Goal: Information Seeking & Learning: Learn about a topic

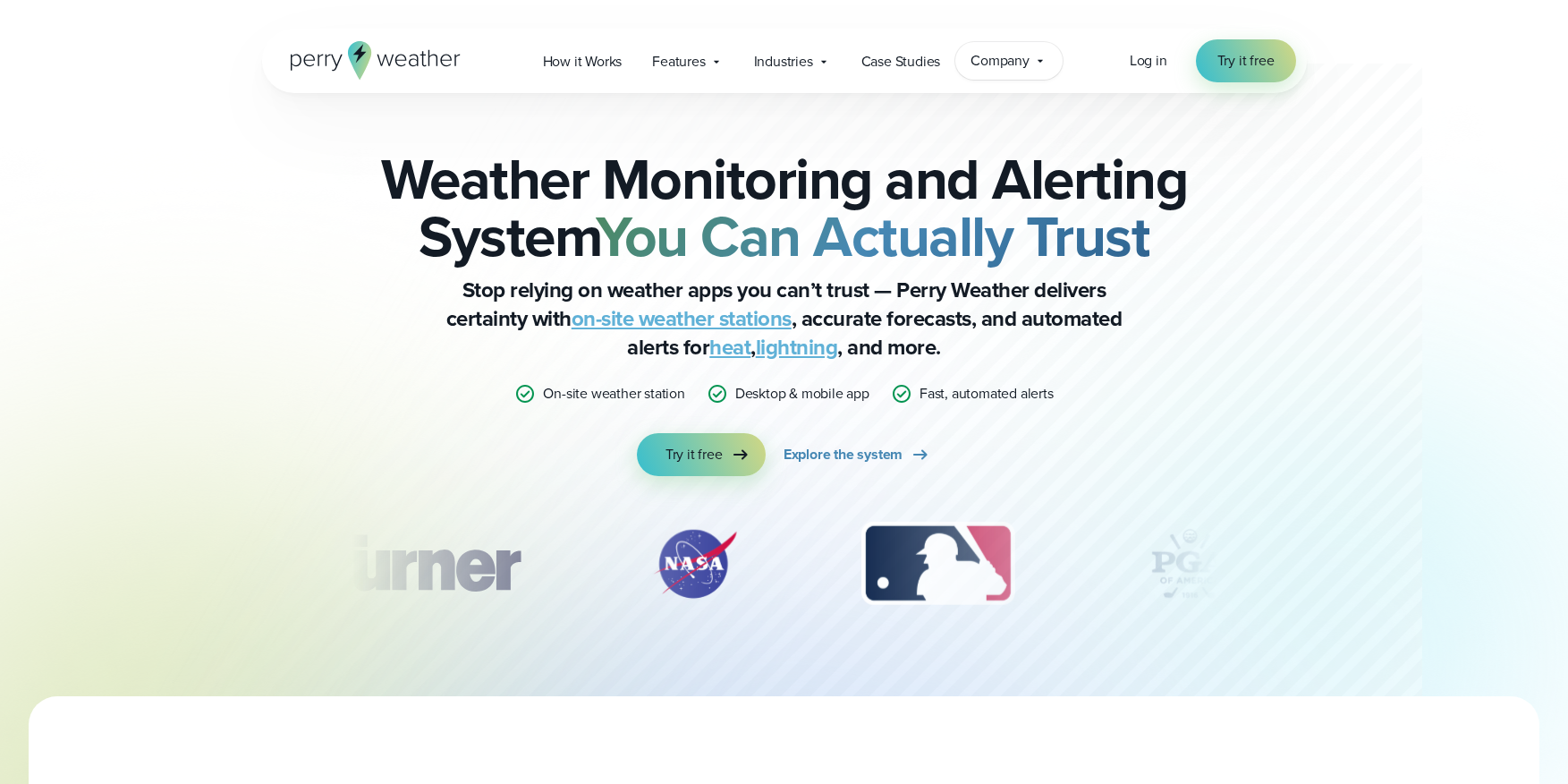
click at [1009, 55] on span "Company" at bounding box center [999, 60] width 59 height 21
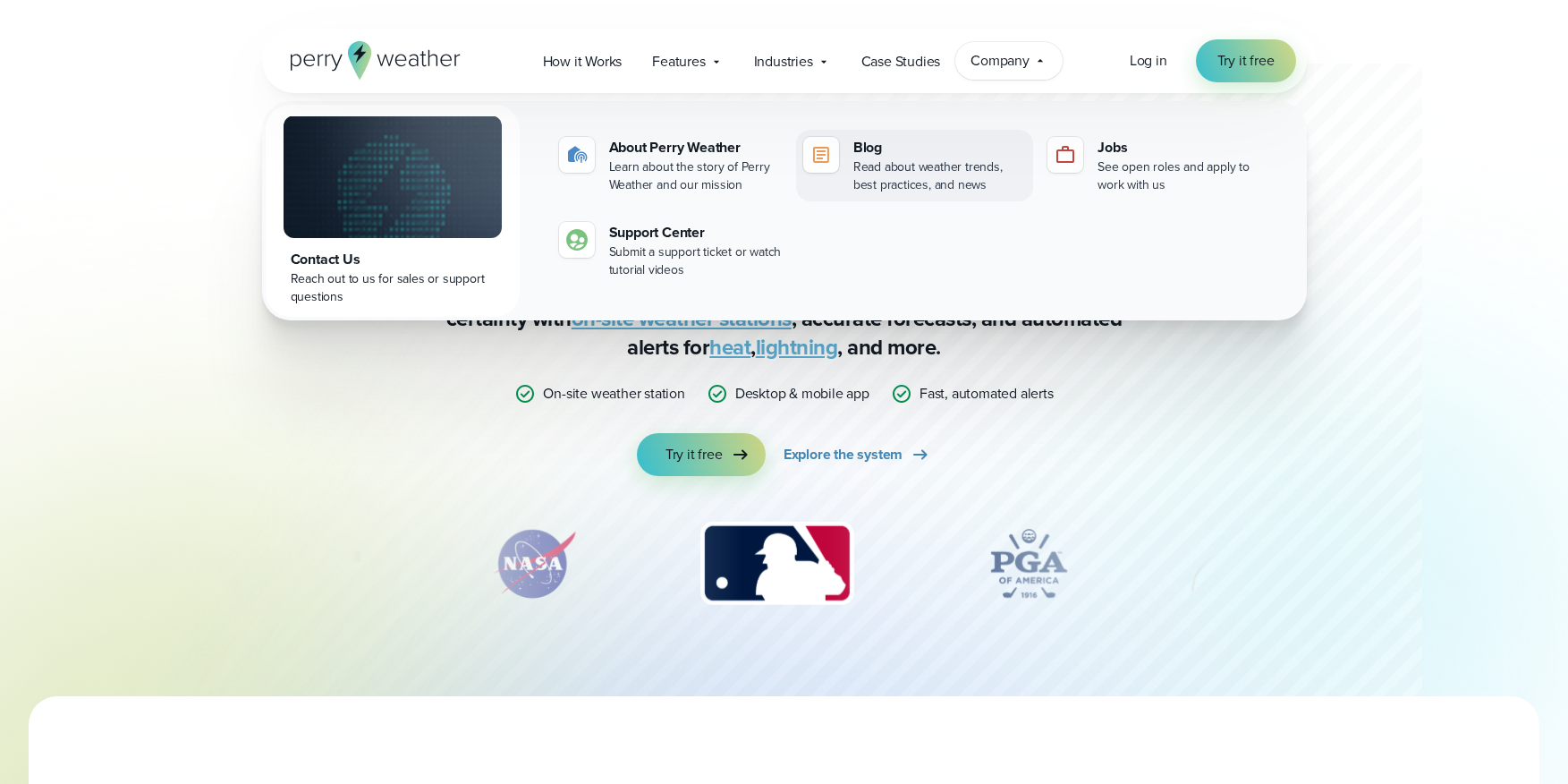
click at [885, 161] on div "Read about weather trends, best practices, and news" at bounding box center [939, 176] width 173 height 36
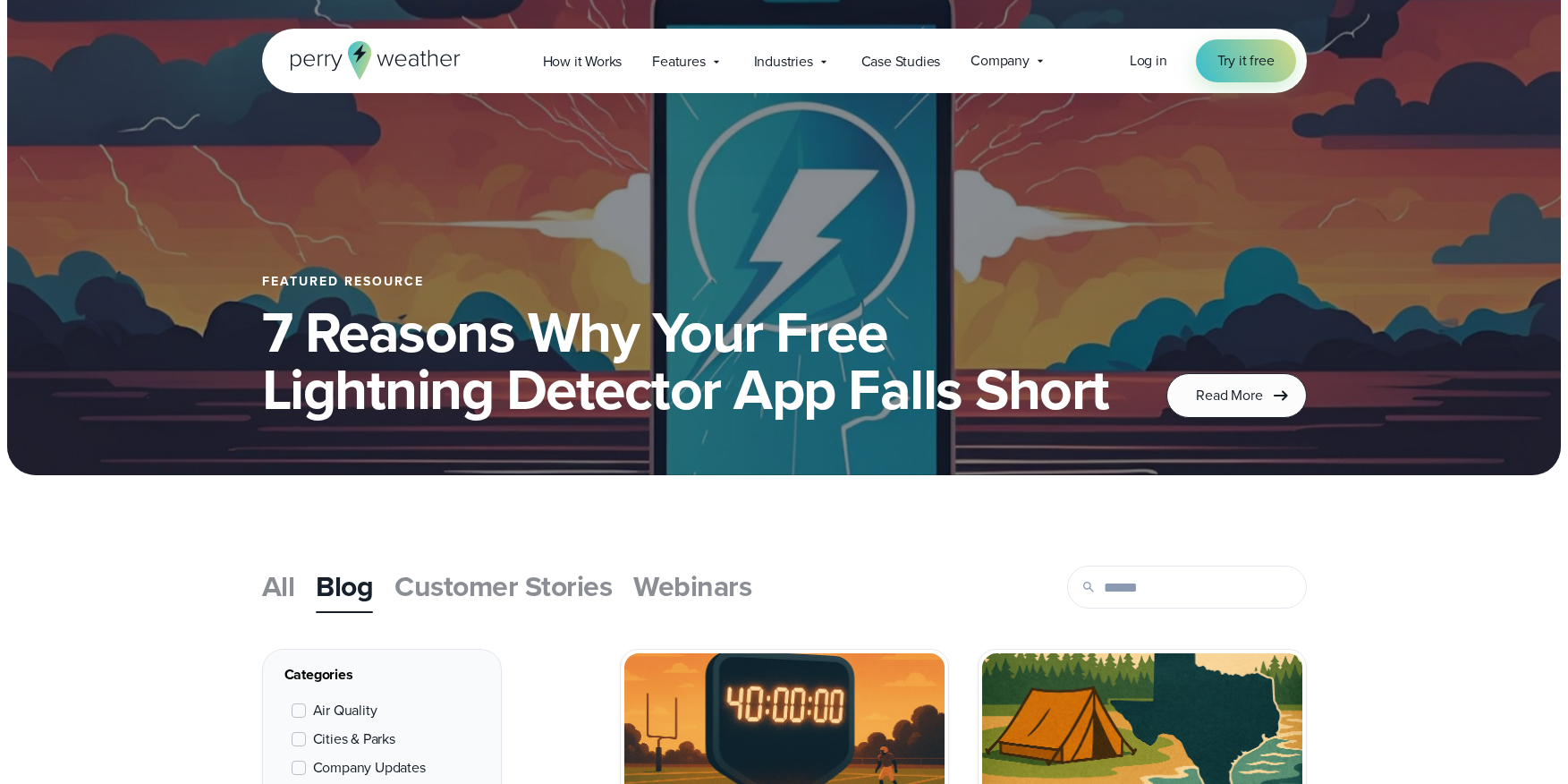
scroll to position [142, 0]
click at [446, 569] on span "Customer Stories" at bounding box center [503, 585] width 218 height 43
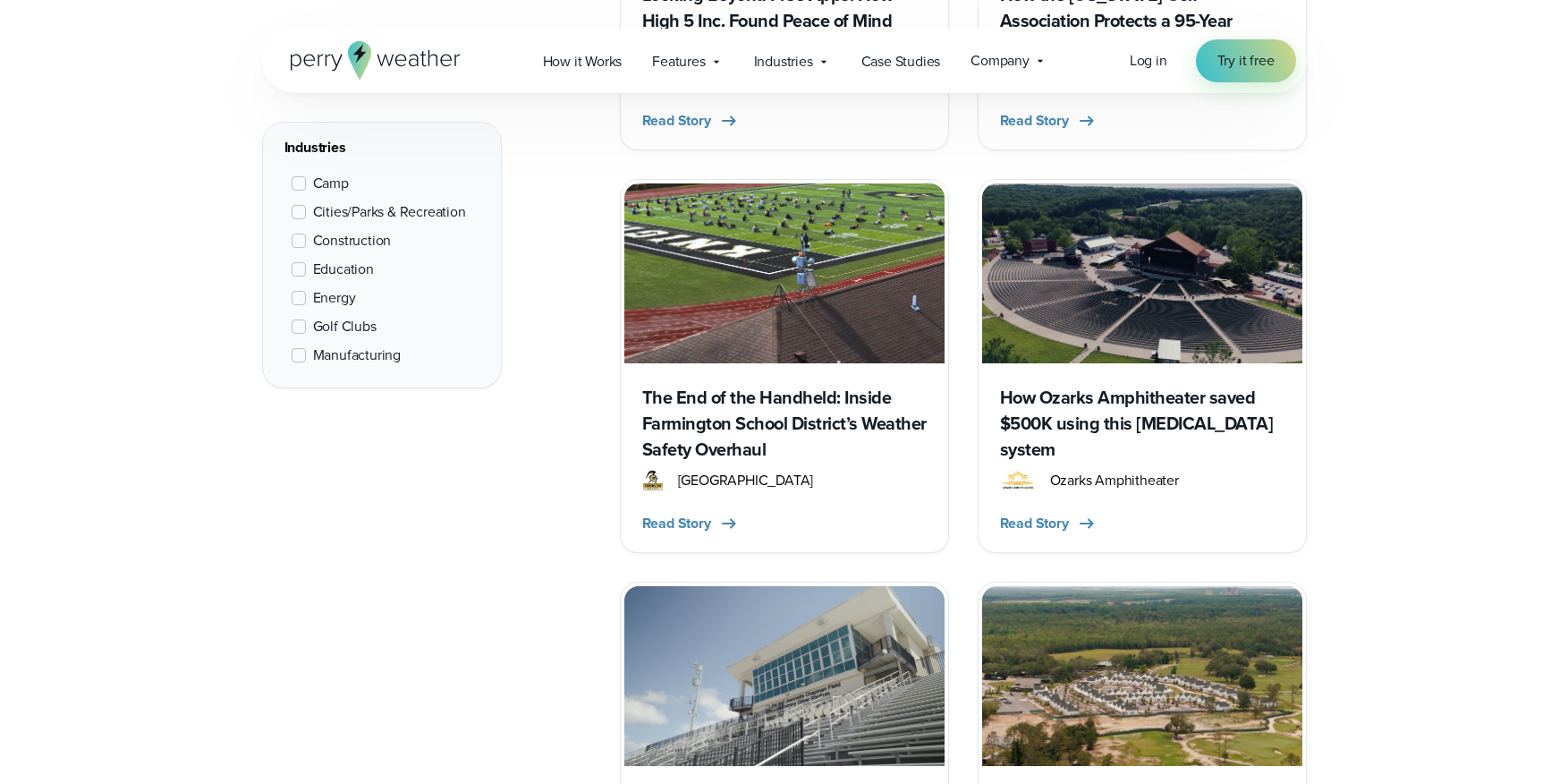
scroll to position [1631, 0]
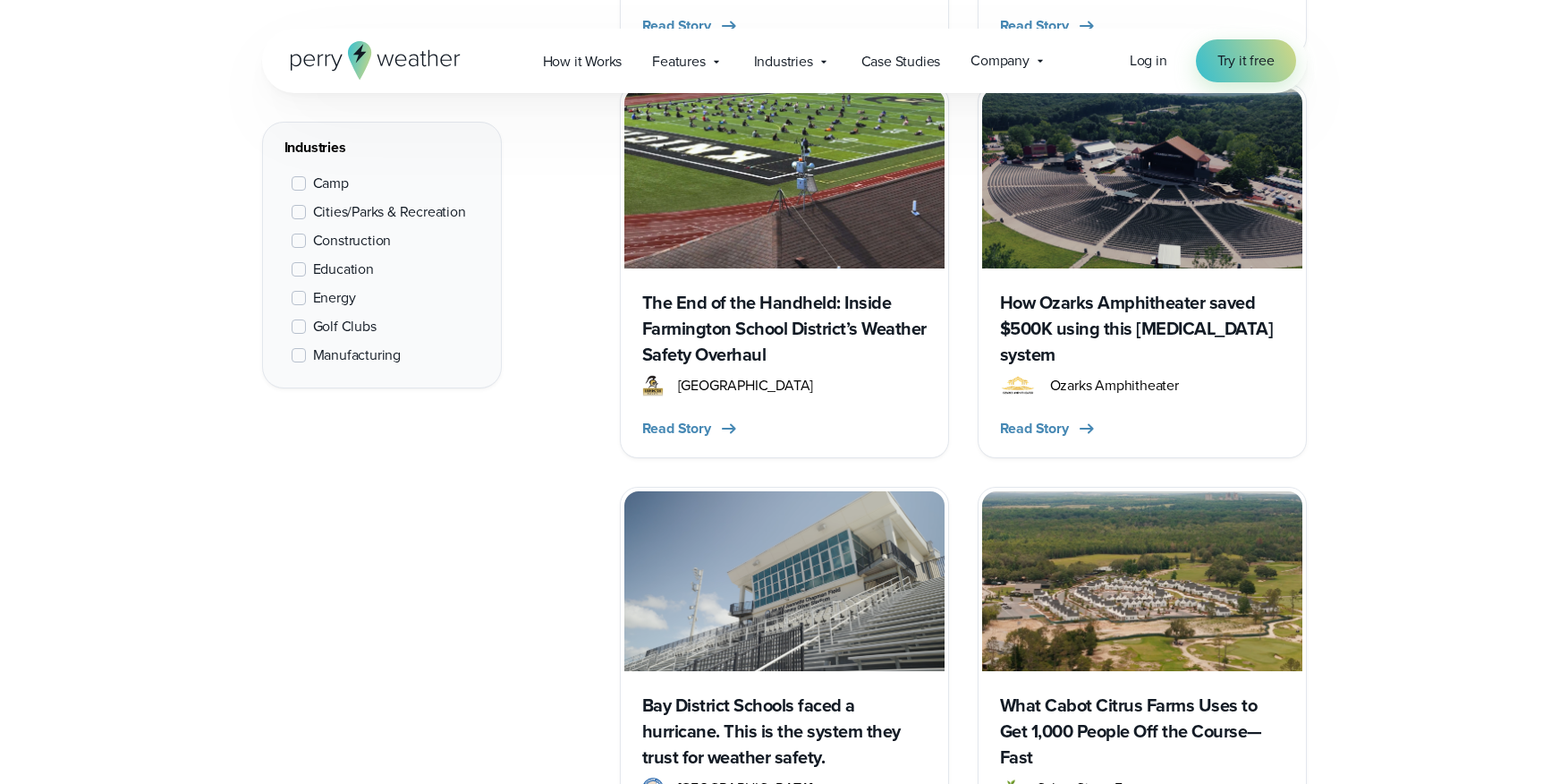
click at [1078, 308] on h3 "How Ozarks Amphitheater saved $500K using this [MEDICAL_DATA] system" at bounding box center [1142, 328] width 284 height 78
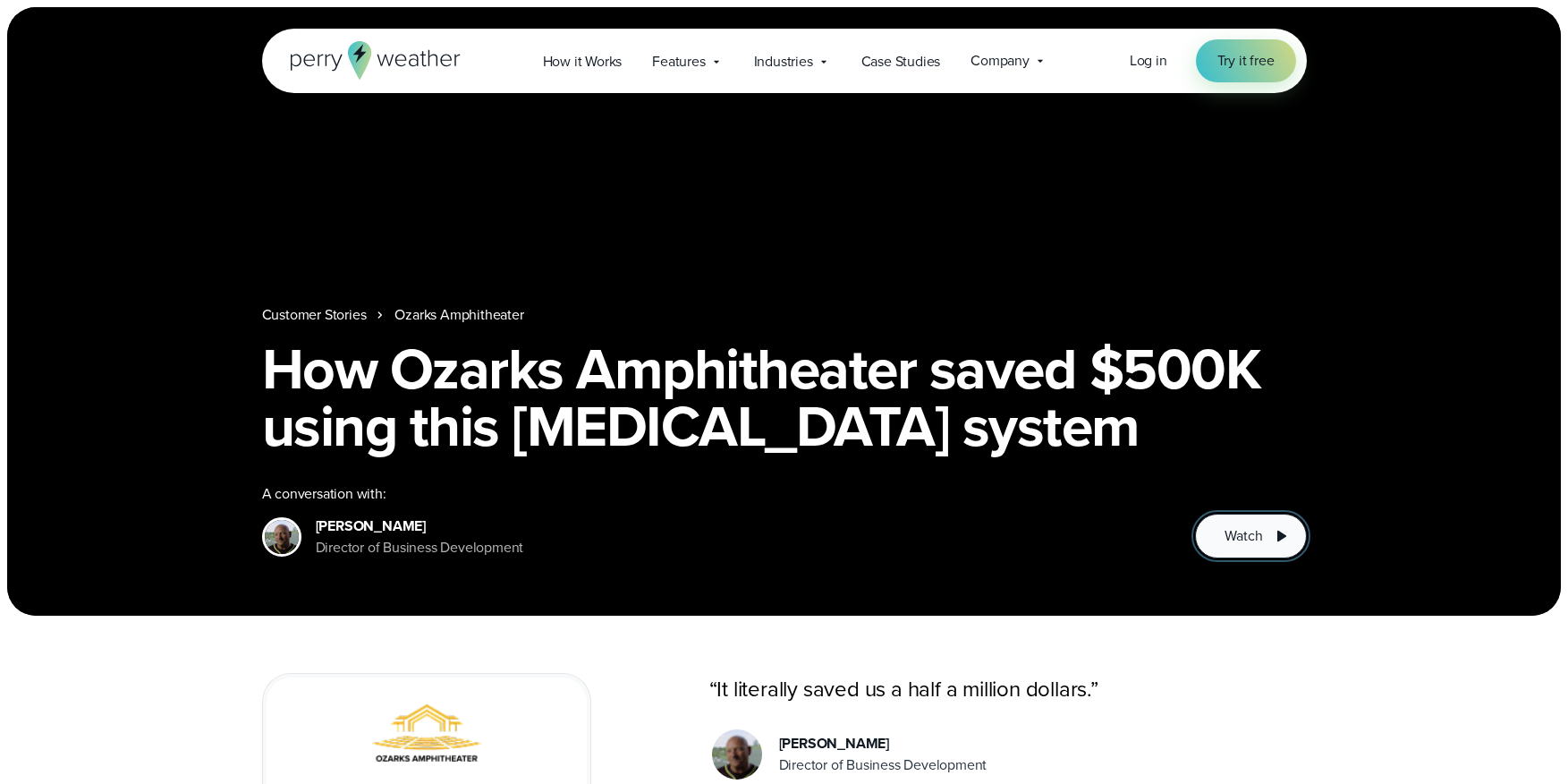
click at [1232, 538] on span "Watch" at bounding box center [1243, 535] width 37 height 21
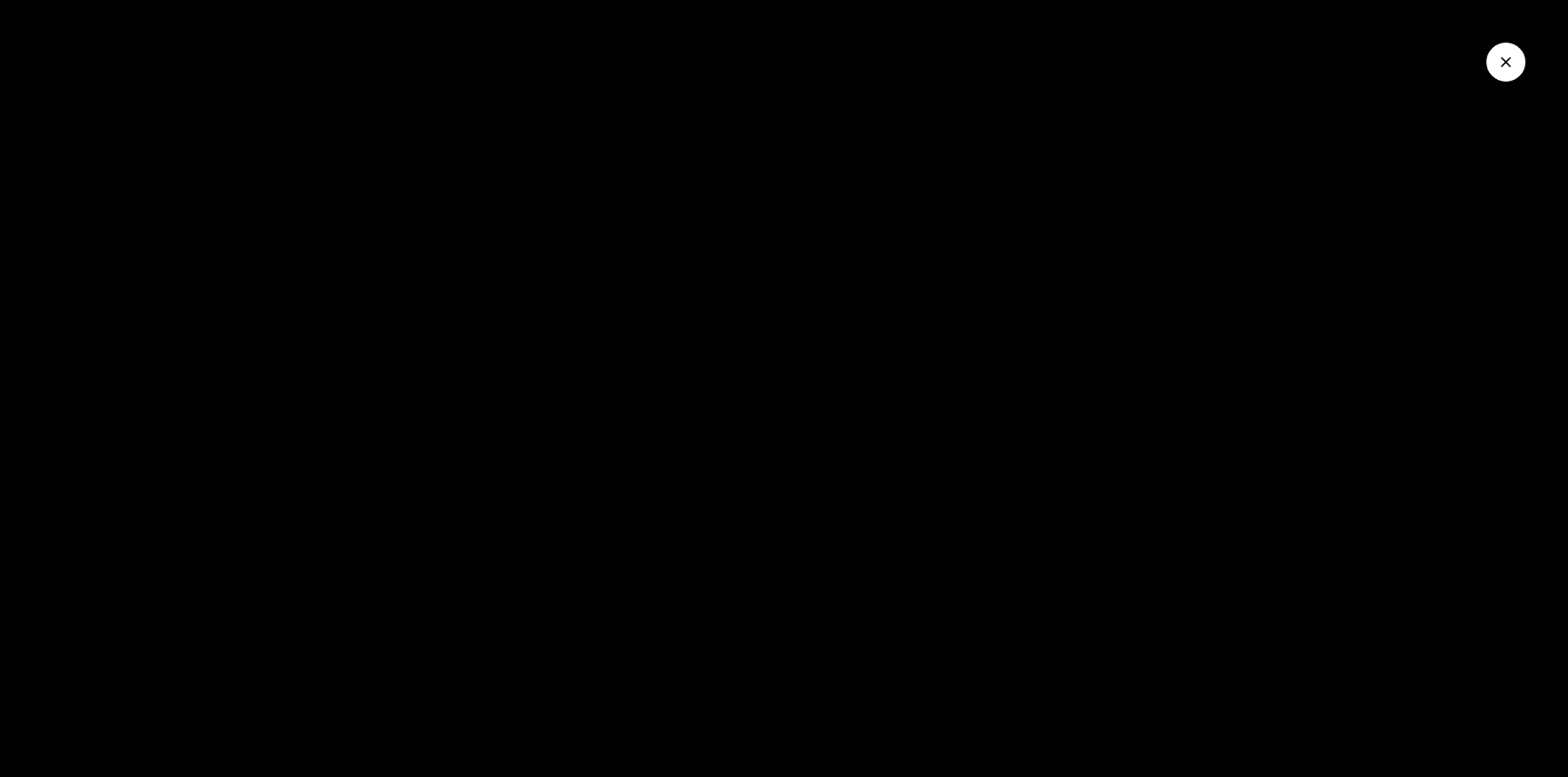
click at [950, 358] on div at bounding box center [784, 388] width 1568 height 777
click at [1292, 258] on div at bounding box center [784, 388] width 1568 height 777
click at [1497, 58] on icon "Close Video" at bounding box center [1505, 63] width 18 height 18
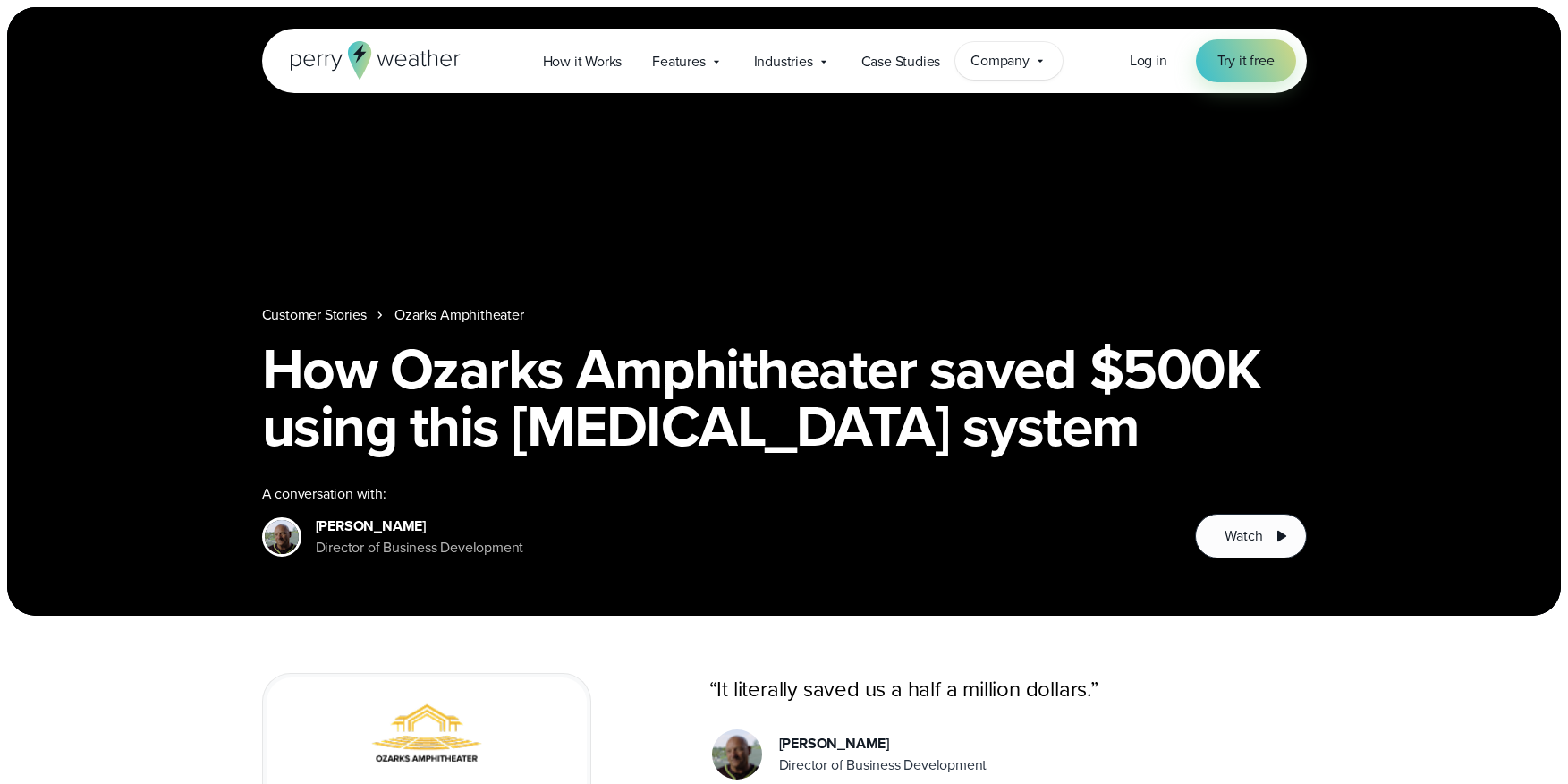
click at [987, 52] on span "Company" at bounding box center [999, 60] width 59 height 21
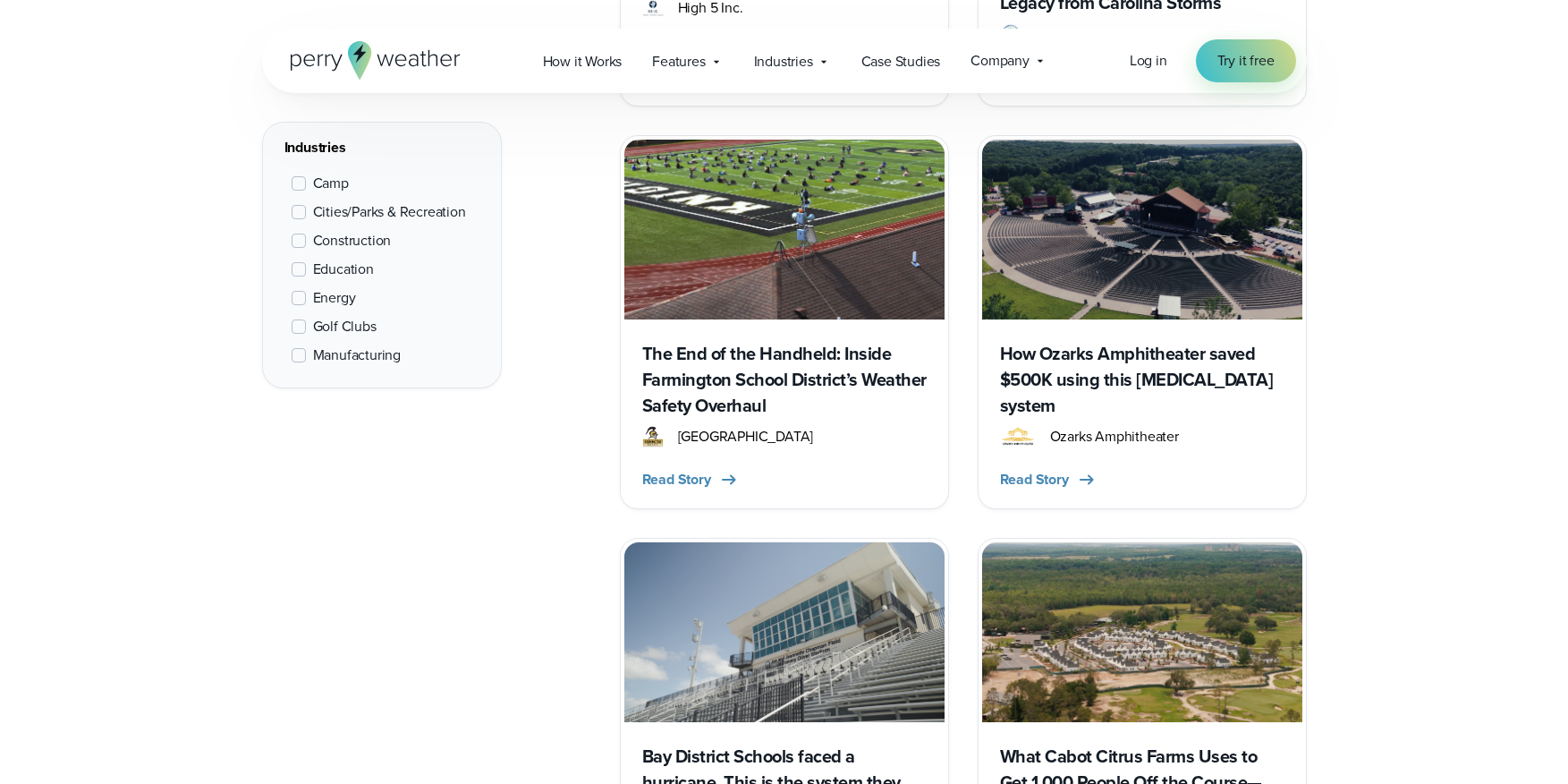
click at [328, 321] on span "Golf Clubs" at bounding box center [344, 326] width 63 height 21
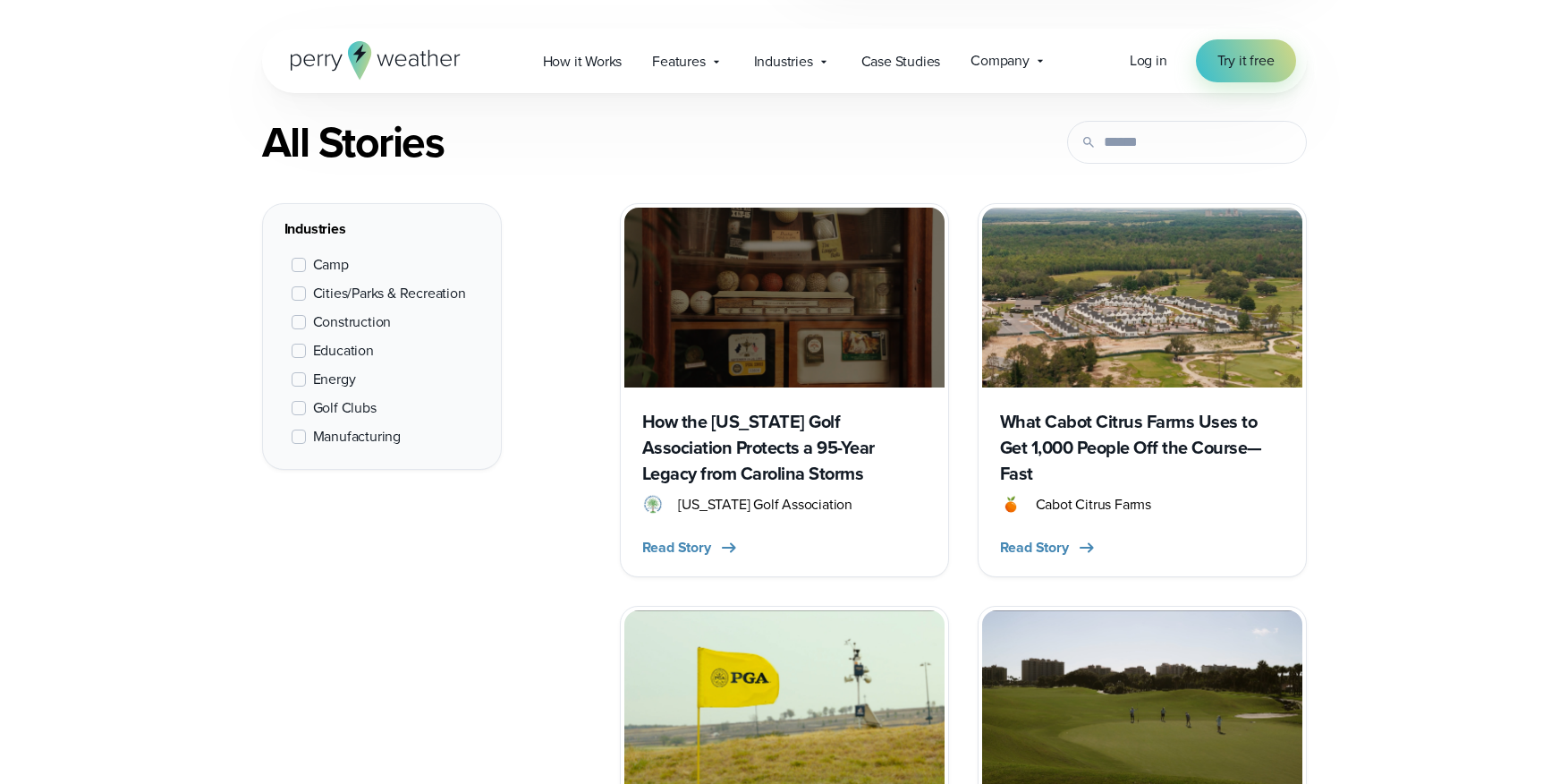
scroll to position [673, 0]
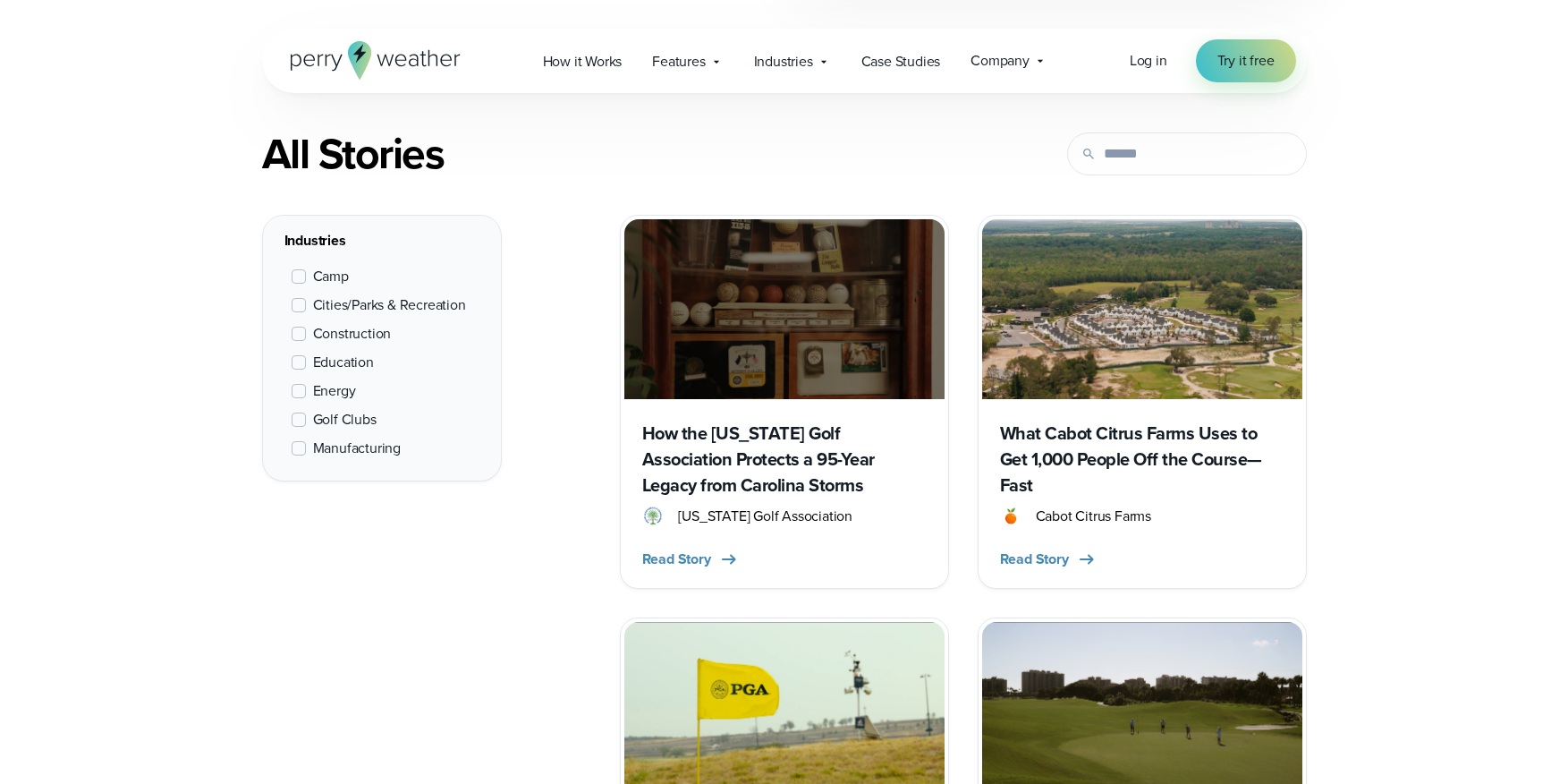
click at [750, 363] on img at bounding box center [784, 309] width 320 height 180
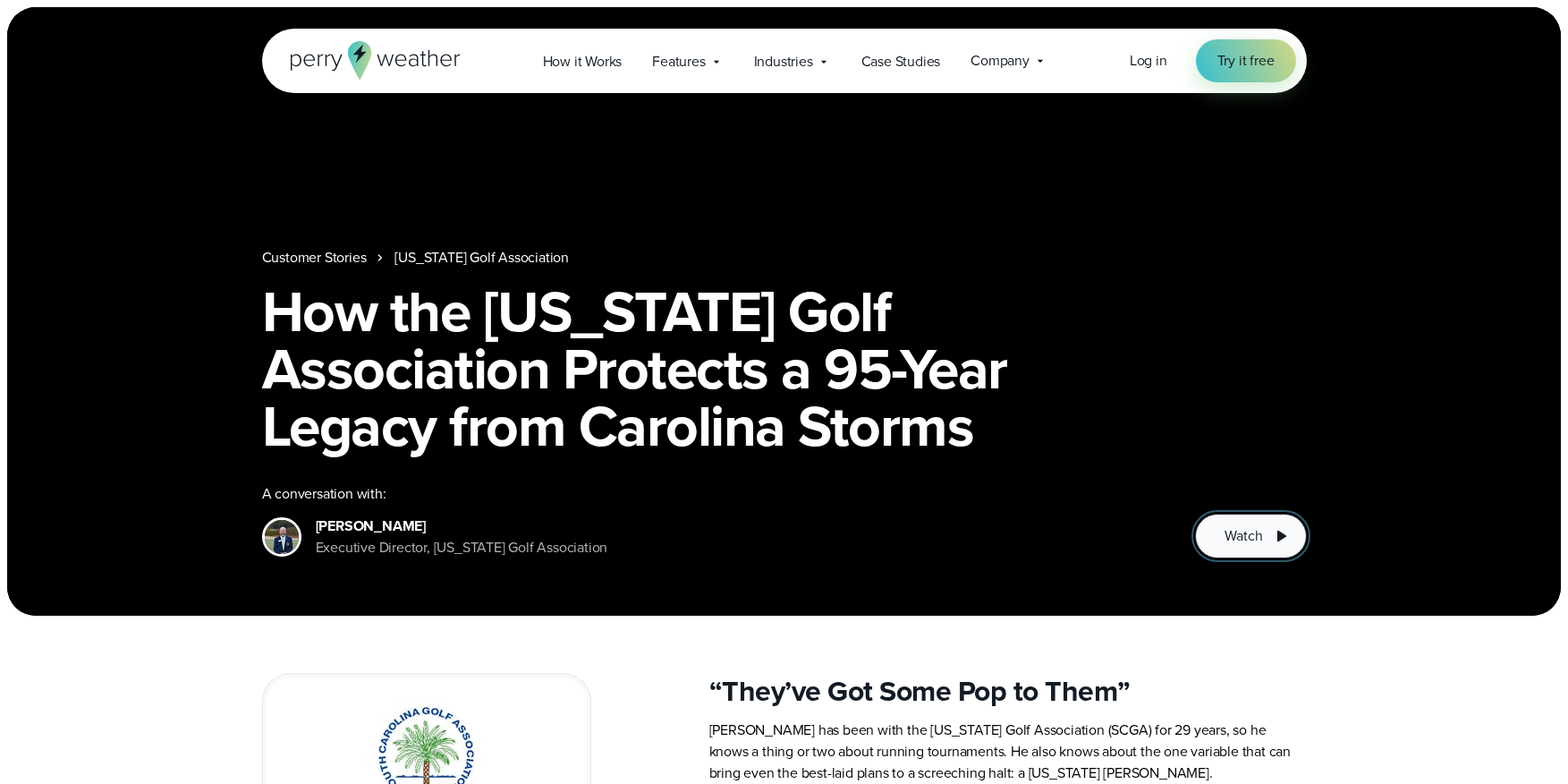
click at [1275, 534] on icon at bounding box center [1280, 535] width 21 height 21
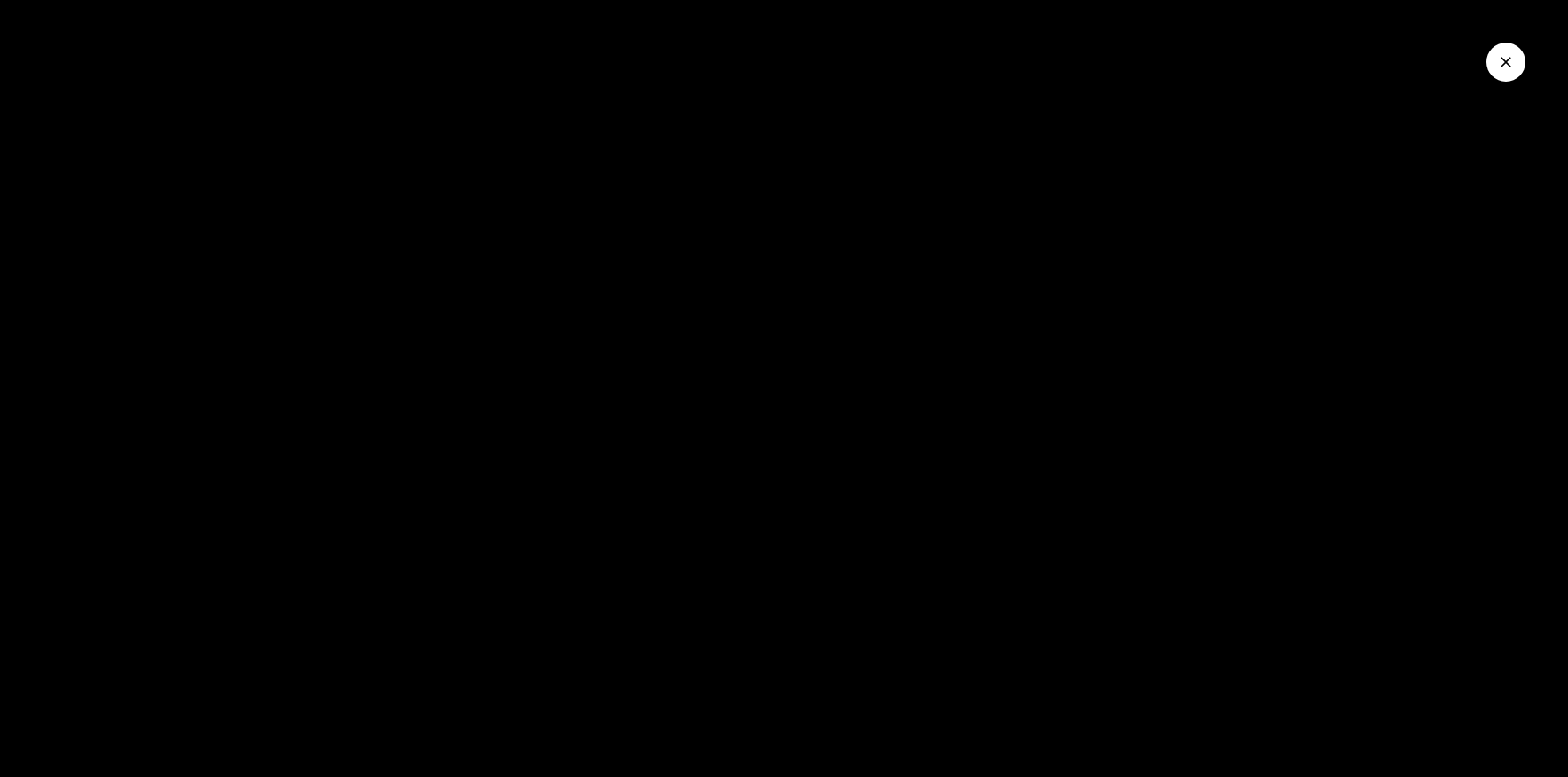
click at [1507, 64] on icon "Close Video" at bounding box center [1505, 63] width 11 height 11
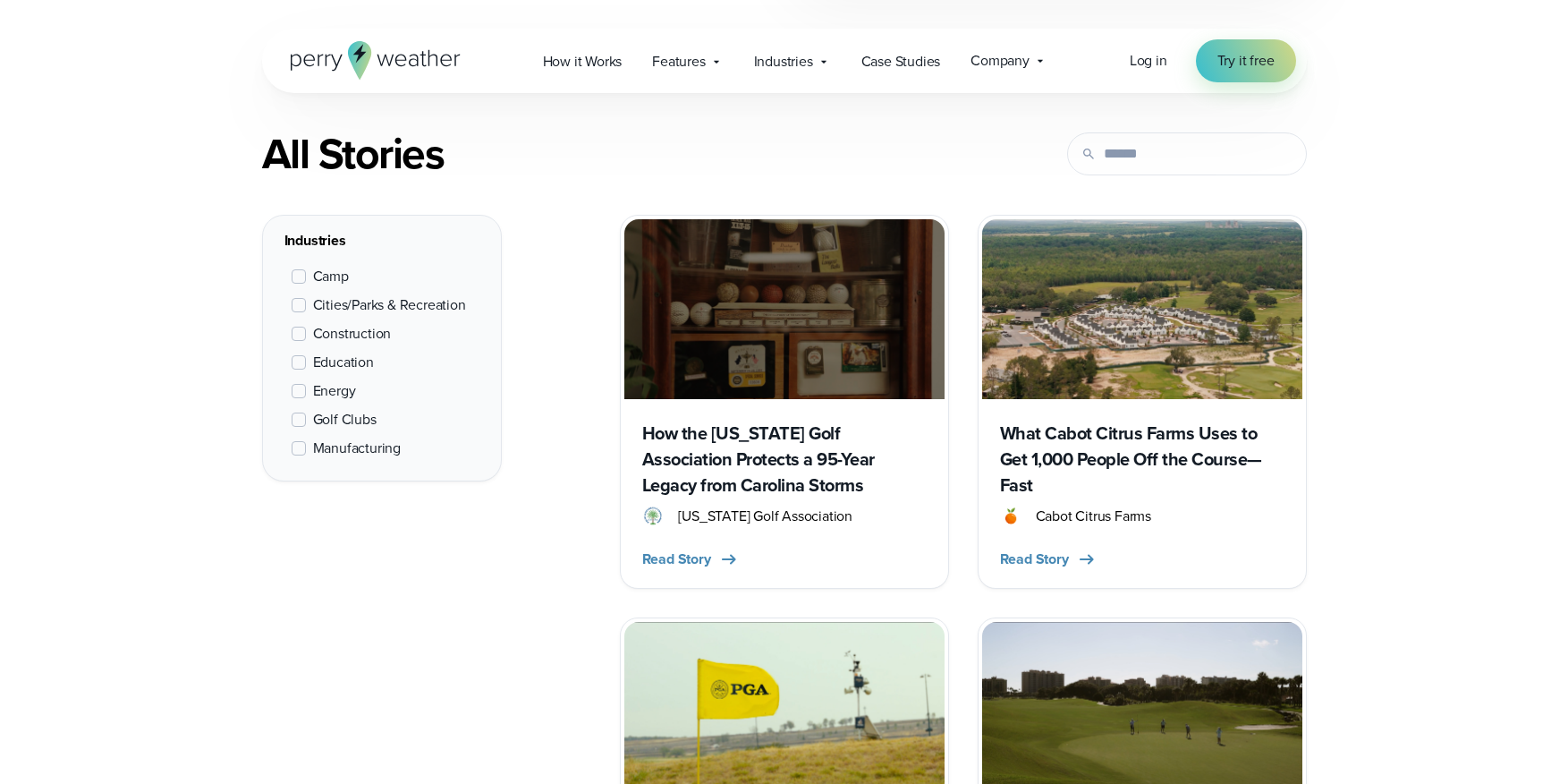
click at [1064, 432] on h3 "What Cabot Citrus Farms Uses to Get 1,000 People Off the Course—Fast" at bounding box center [1142, 459] width 284 height 78
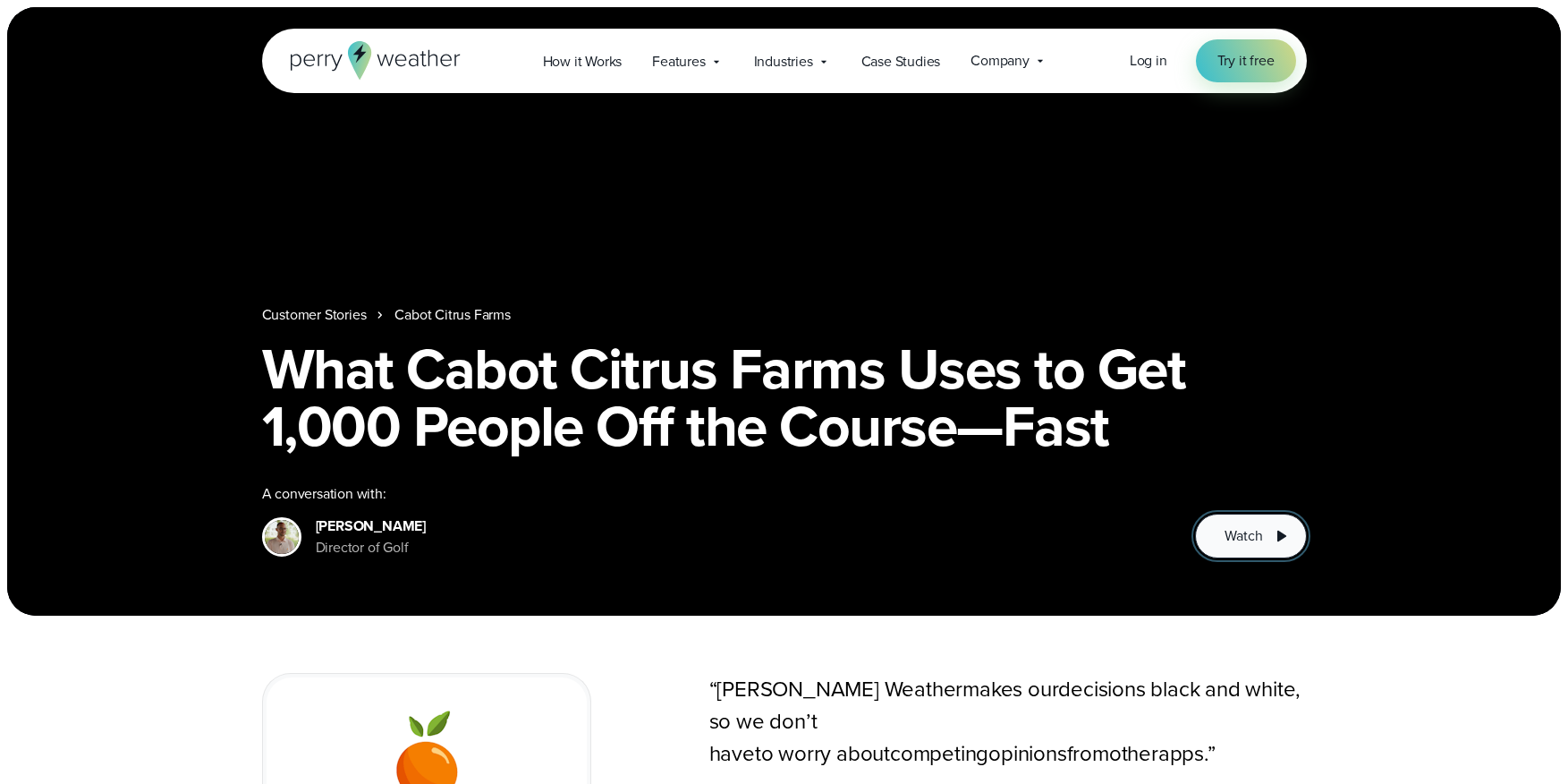
click at [1217, 540] on button "Watch" at bounding box center [1250, 536] width 111 height 45
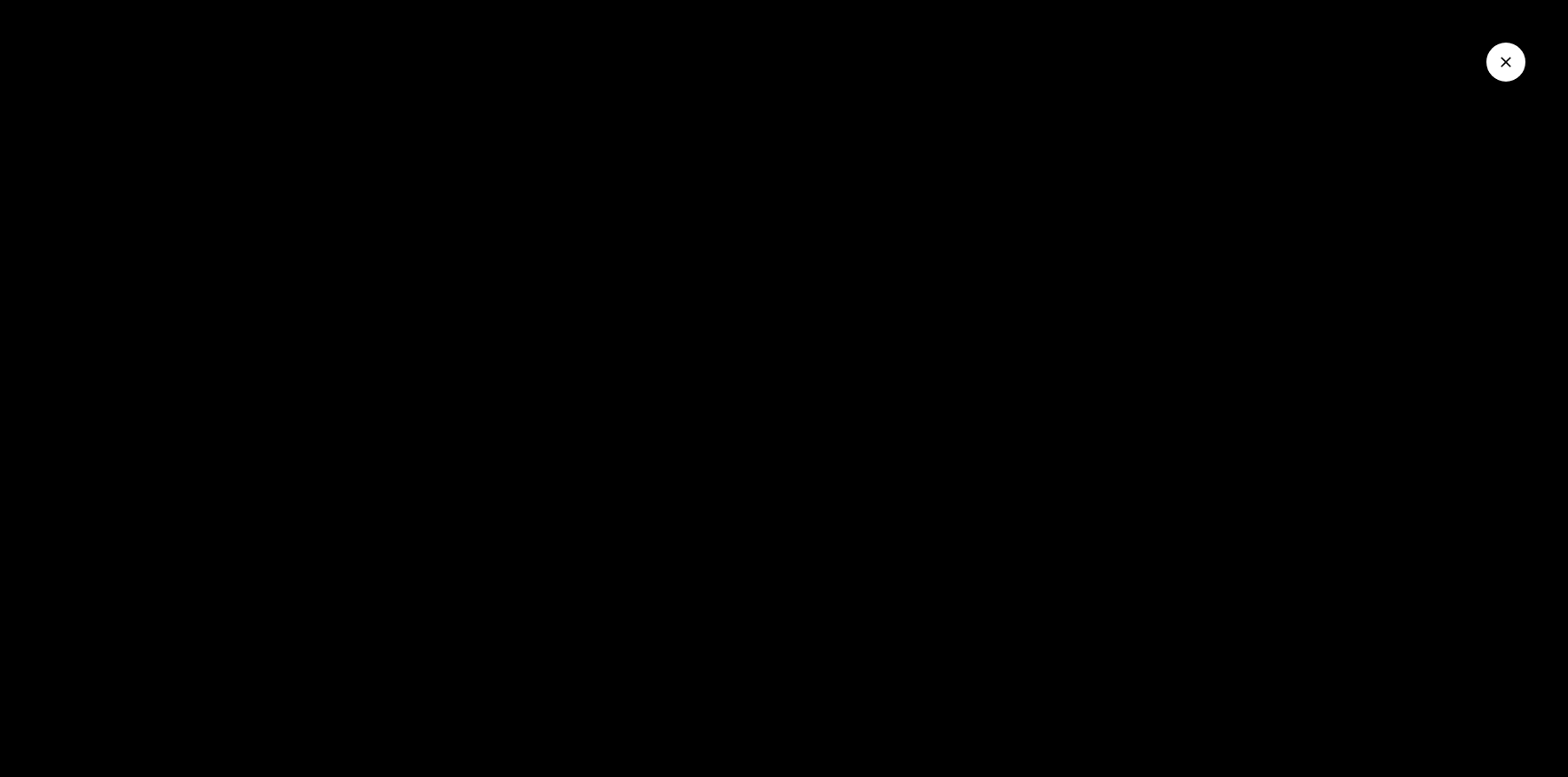
click at [1492, 66] on button "Close Video" at bounding box center [1505, 62] width 39 height 39
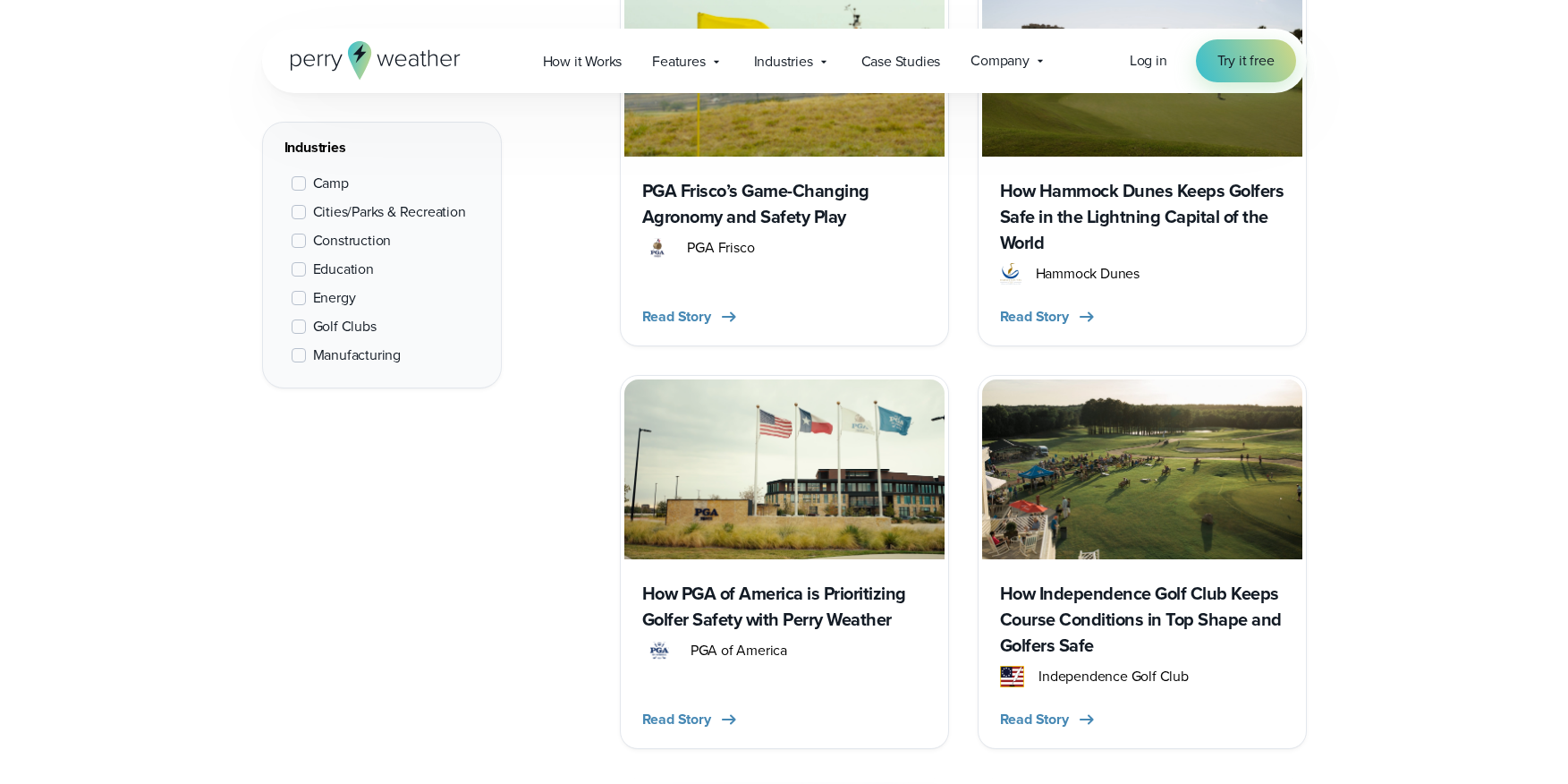
scroll to position [1326, 0]
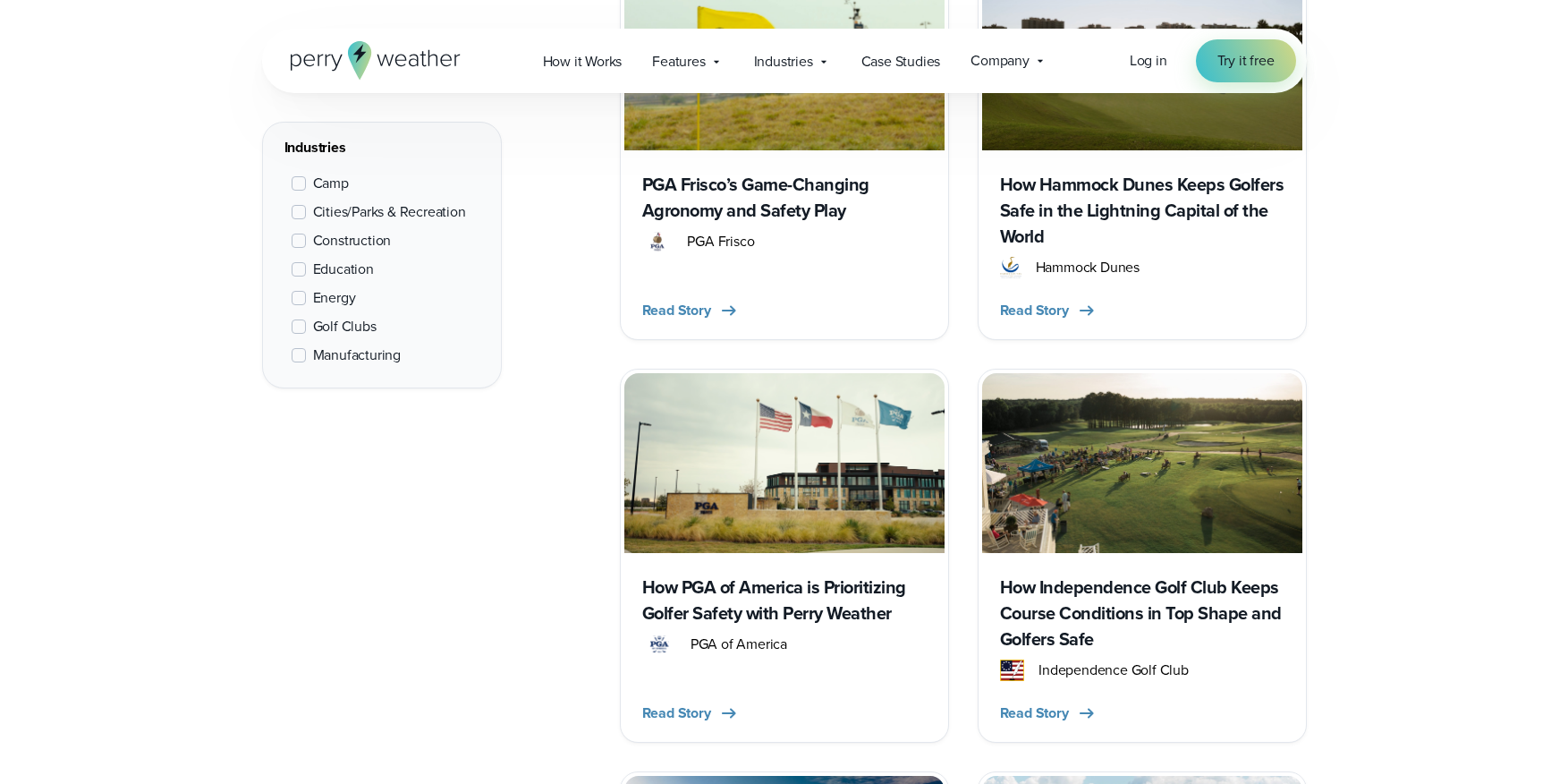
click at [318, 327] on span "Golf Clubs" at bounding box center [344, 326] width 63 height 21
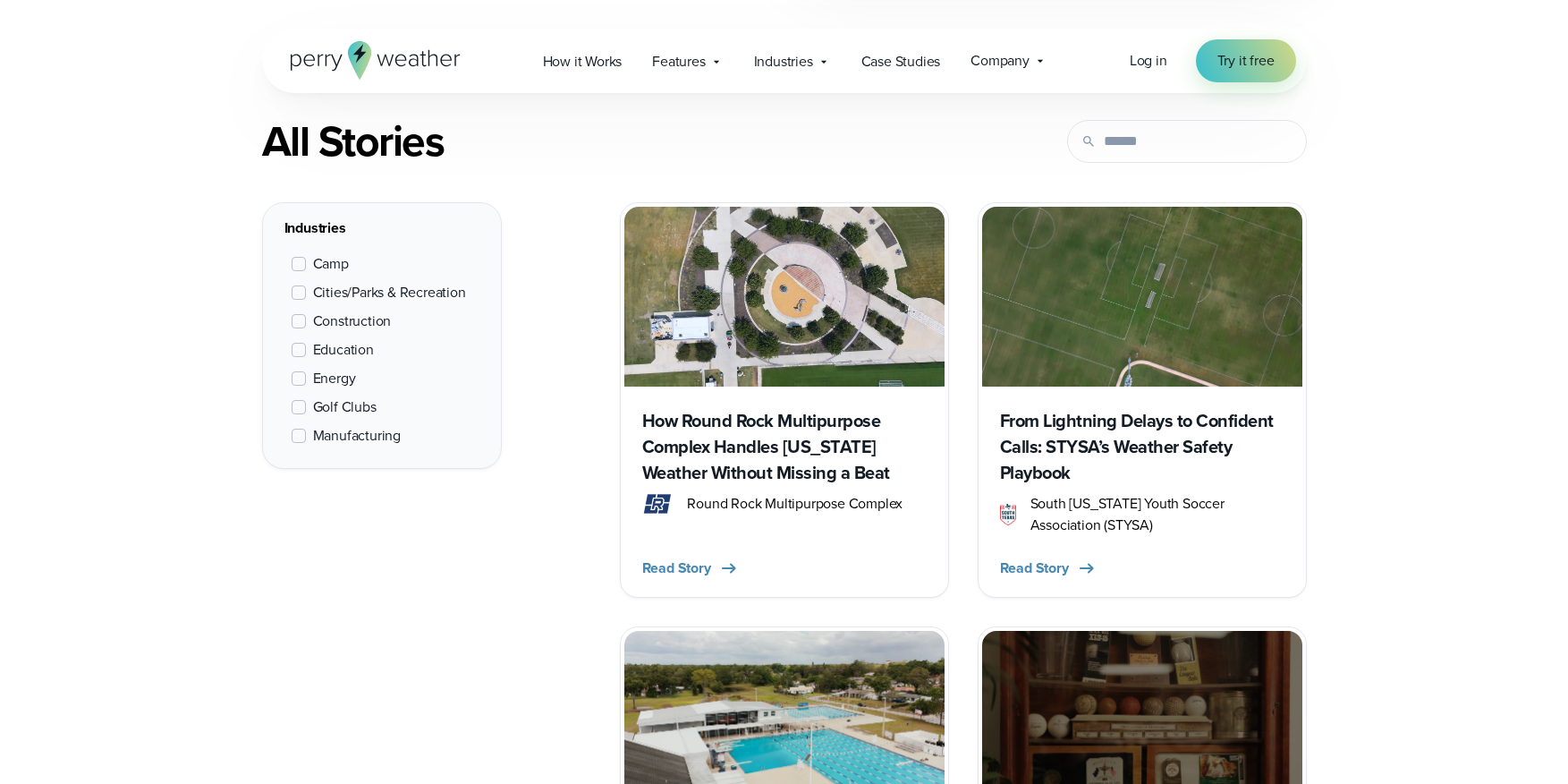
scroll to position [673, 0]
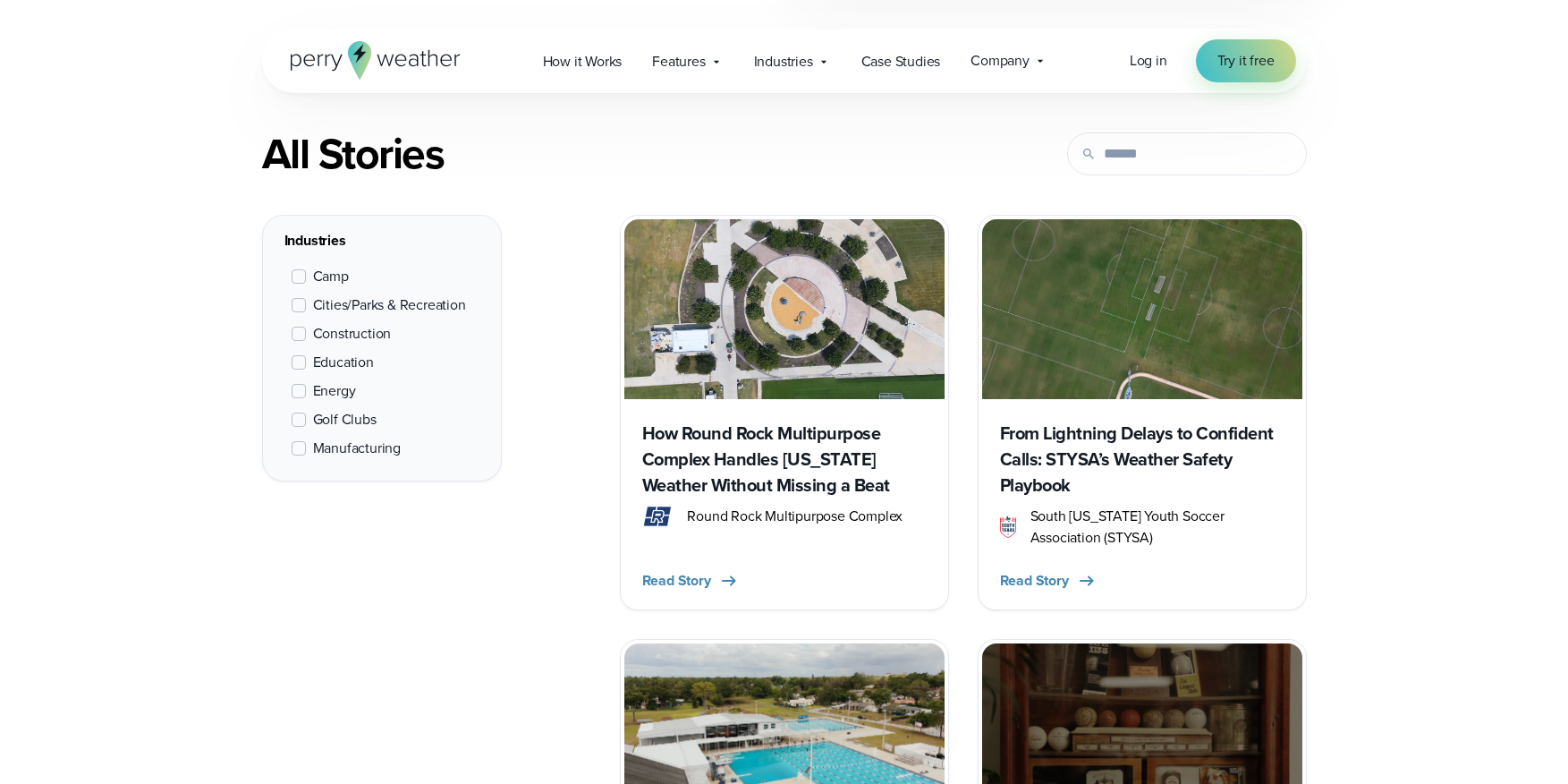
click at [337, 338] on span "Construction" at bounding box center [352, 333] width 79 height 21
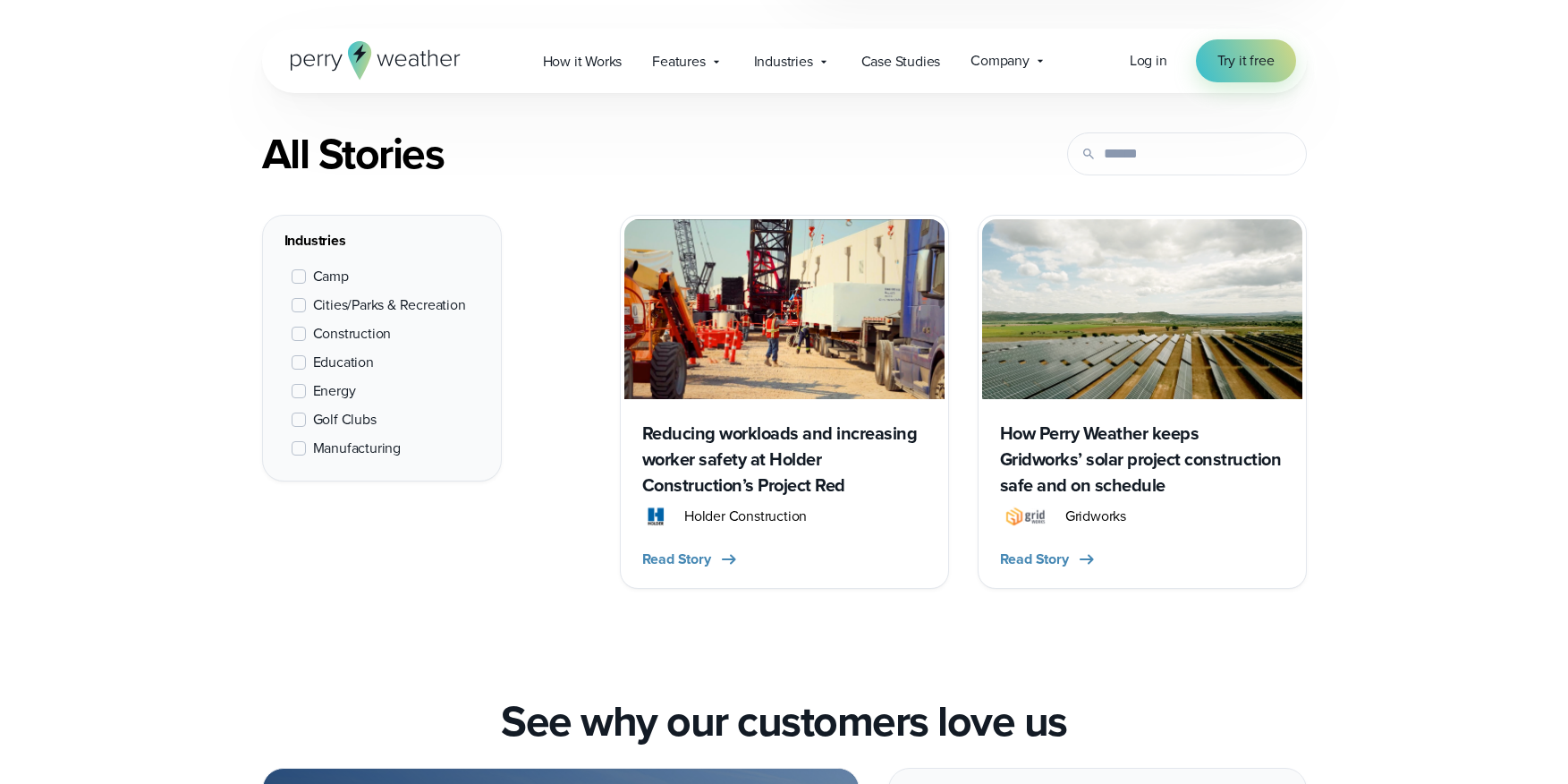
click at [337, 338] on span "Construction" at bounding box center [352, 333] width 79 height 21
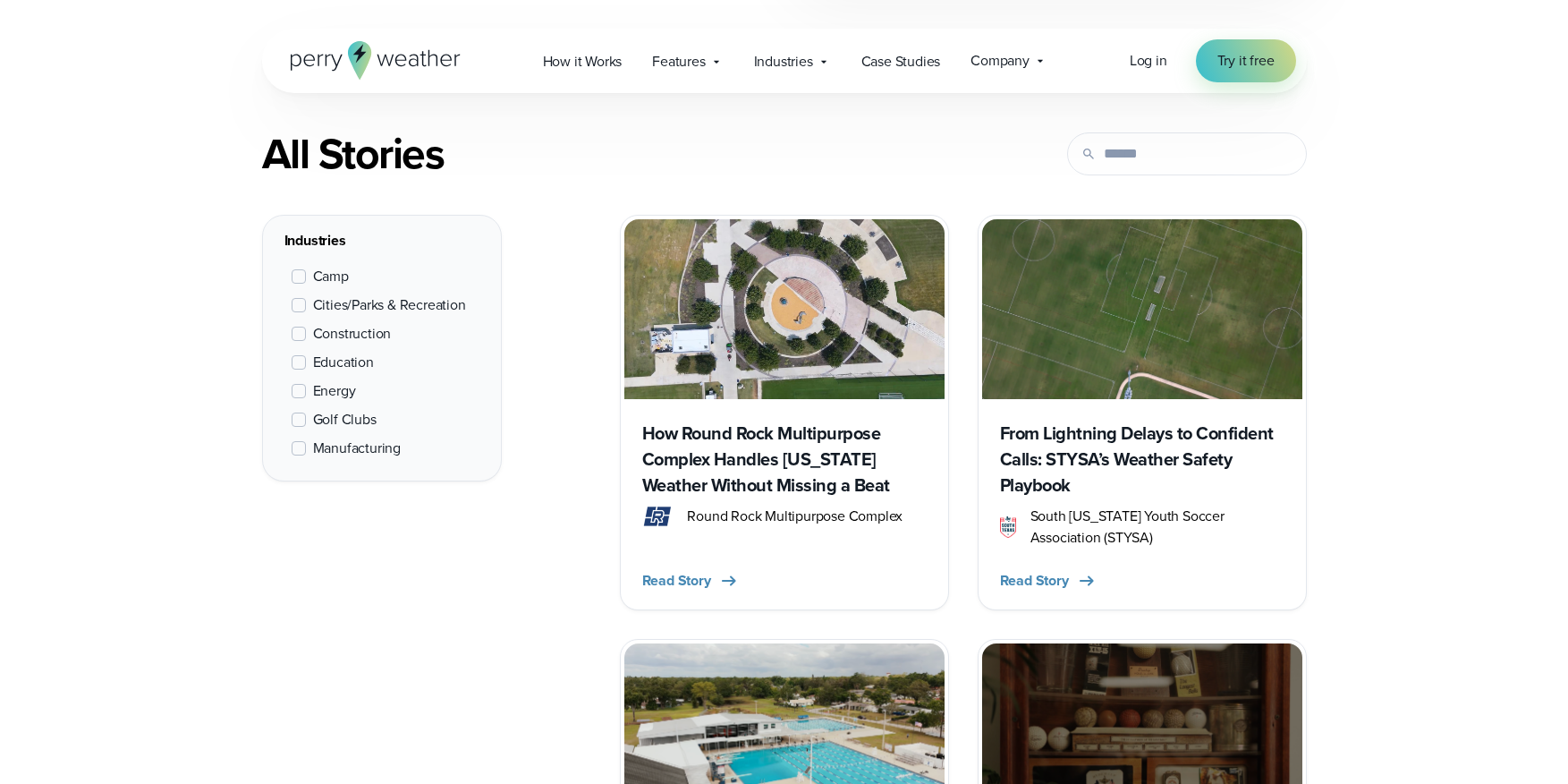
click at [323, 361] on span "Education" at bounding box center [343, 361] width 61 height 21
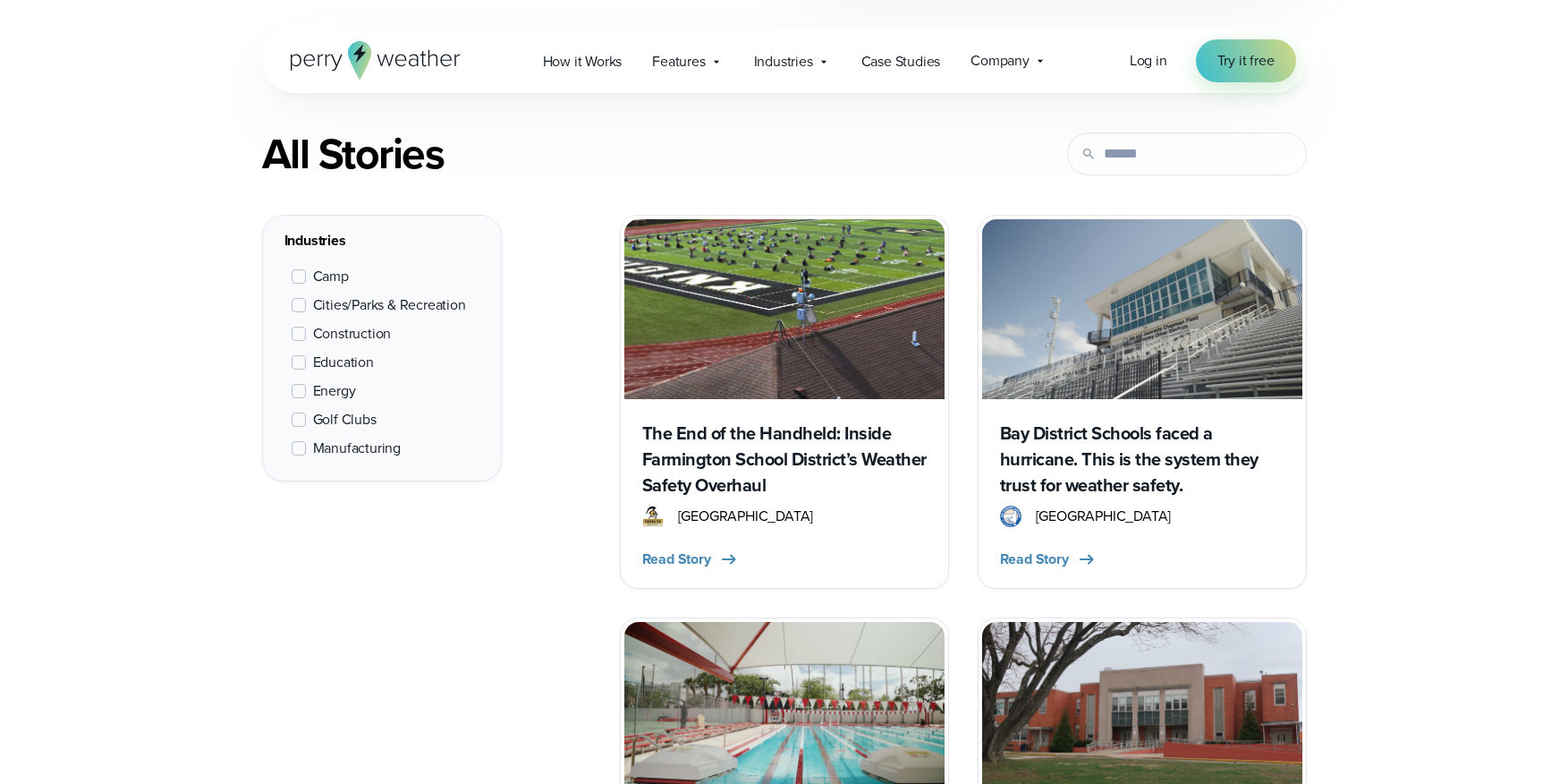
click at [323, 361] on span "Education" at bounding box center [343, 361] width 61 height 21
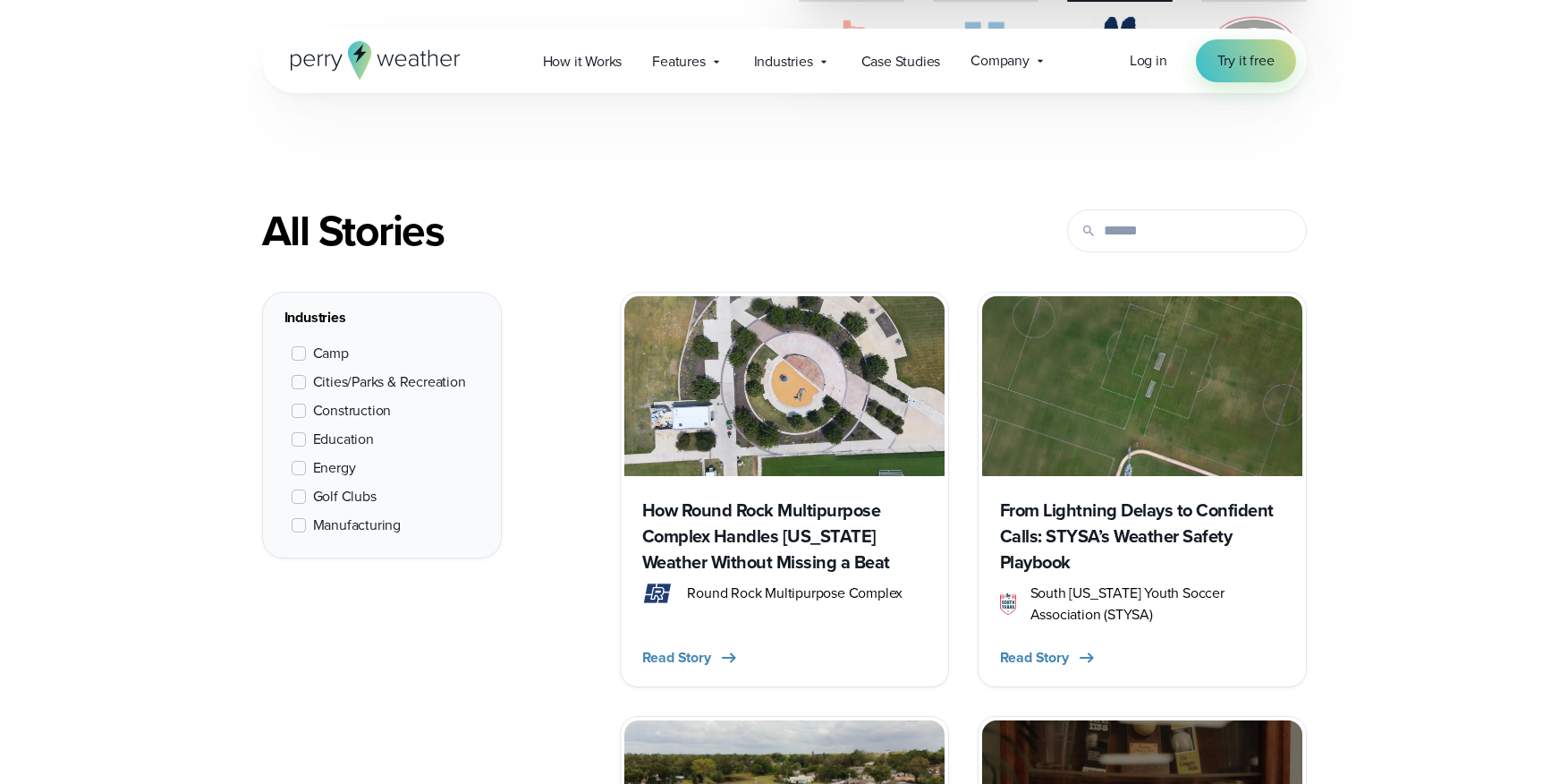
scroll to position [476, 0]
